Goal: Transaction & Acquisition: Purchase product/service

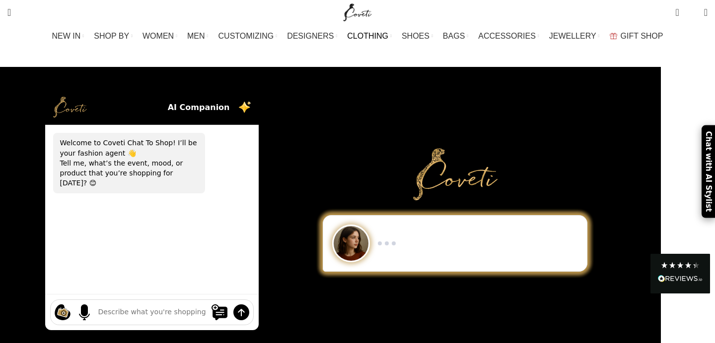
click at [374, 36] on span "CLOTHING" at bounding box center [367, 35] width 41 height 9
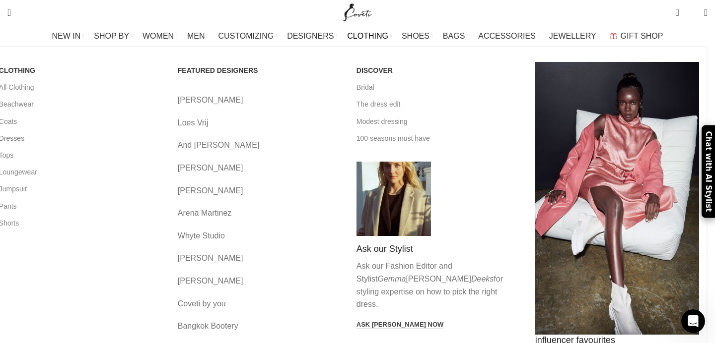
click at [78, 137] on link "Dresses" at bounding box center [81, 138] width 164 height 17
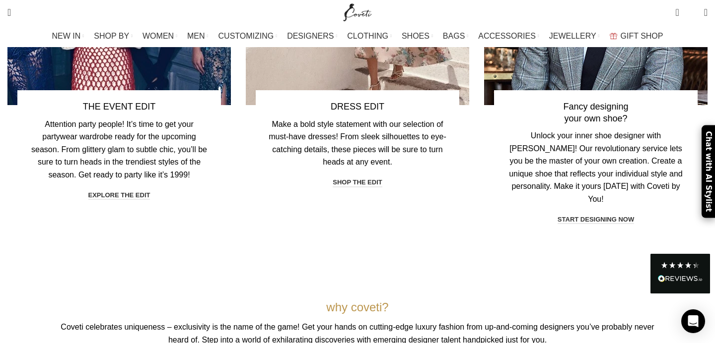
scroll to position [2733, 0]
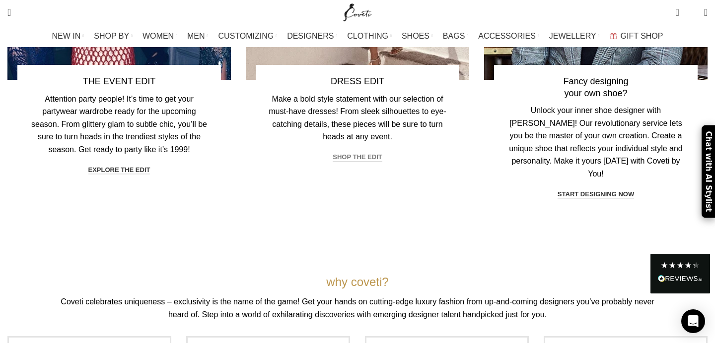
click at [363, 153] on link "shop the edit" at bounding box center [357, 157] width 49 height 9
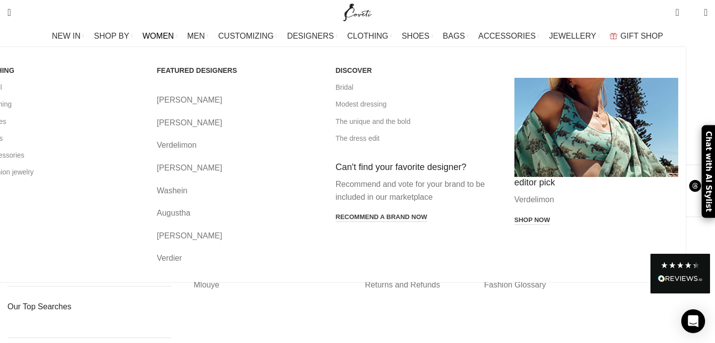
scroll to position [3256, 0]
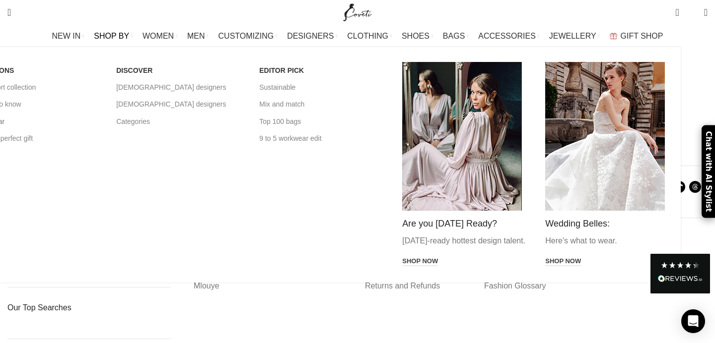
click at [85, 122] on link "Partywear" at bounding box center [37, 121] width 128 height 17
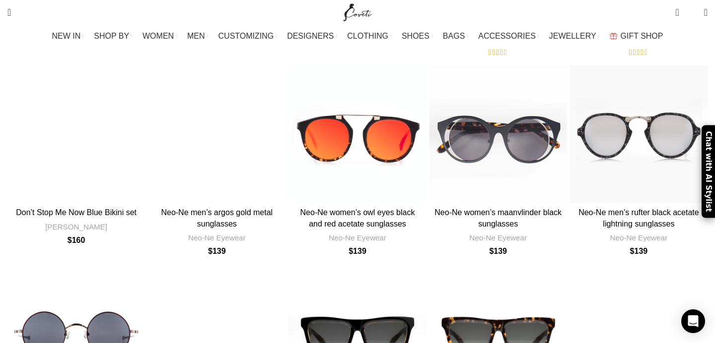
scroll to position [2656, 0]
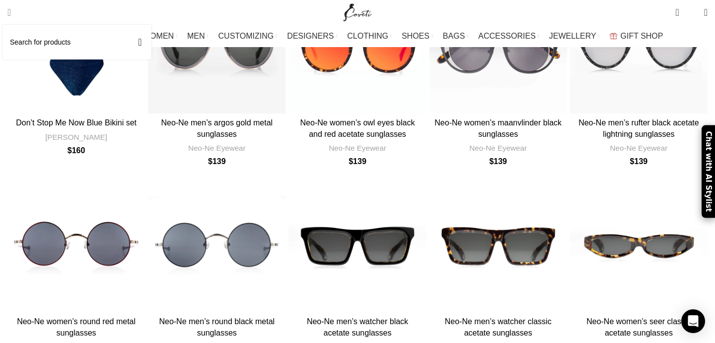
click at [11, 11] on span "Search" at bounding box center [8, 12] width 3 height 10
click at [49, 43] on input "Search" at bounding box center [76, 42] width 149 height 35
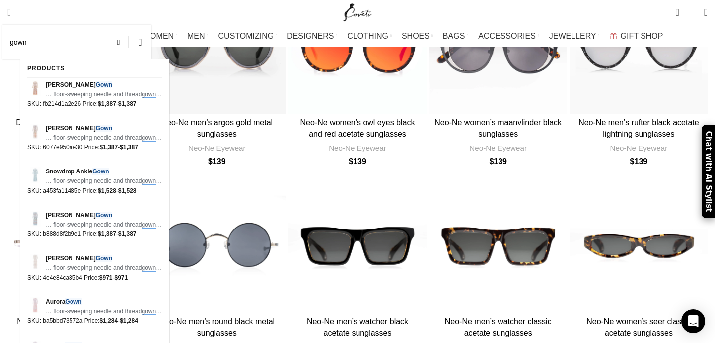
type input "gown"
click at [129, 25] on button "Search" at bounding box center [140, 42] width 23 height 35
click at [48, 14] on div "Search gown gown Search" at bounding box center [169, 12] width 334 height 25
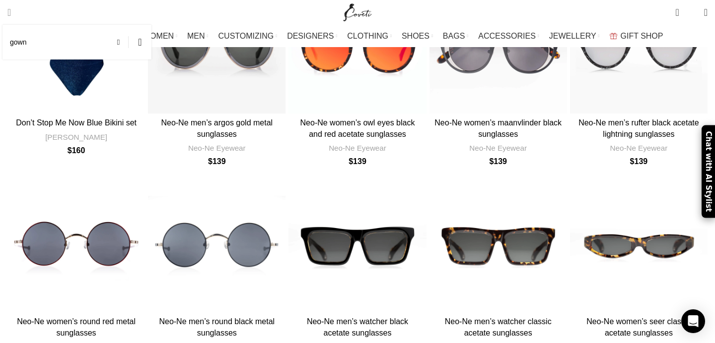
click at [11, 9] on span "Search" at bounding box center [8, 12] width 3 height 10
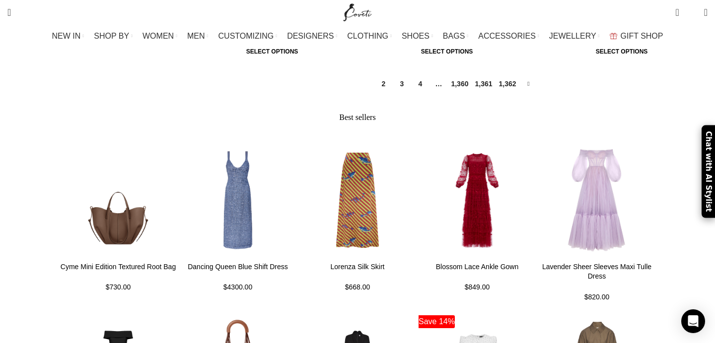
scroll to position [1493, 0]
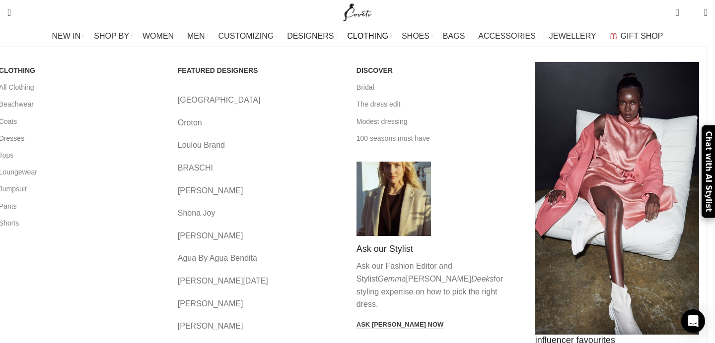
click at [71, 140] on link "Dresses" at bounding box center [81, 138] width 164 height 17
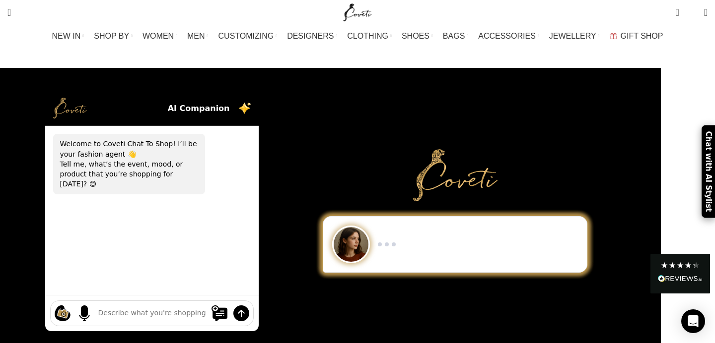
click at [174, 309] on div "Shopping ideas Casual summer dresses that aren't floral Cowgirl chic boots Prin…" at bounding box center [152, 314] width 204 height 26
click at [174, 308] on textarea at bounding box center [151, 313] width 107 height 10
type textarea "evening gown"
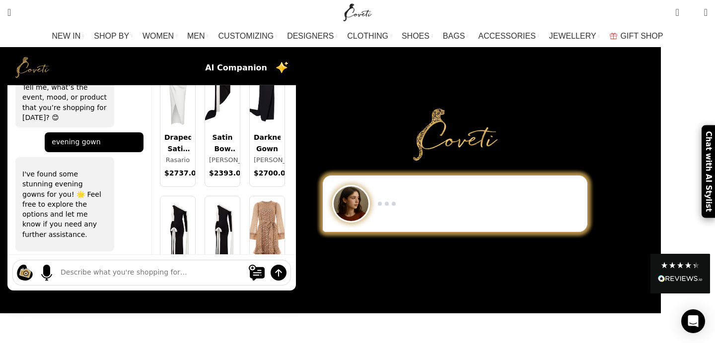
scroll to position [5240, 0]
